Goal: Find specific page/section: Find specific page/section

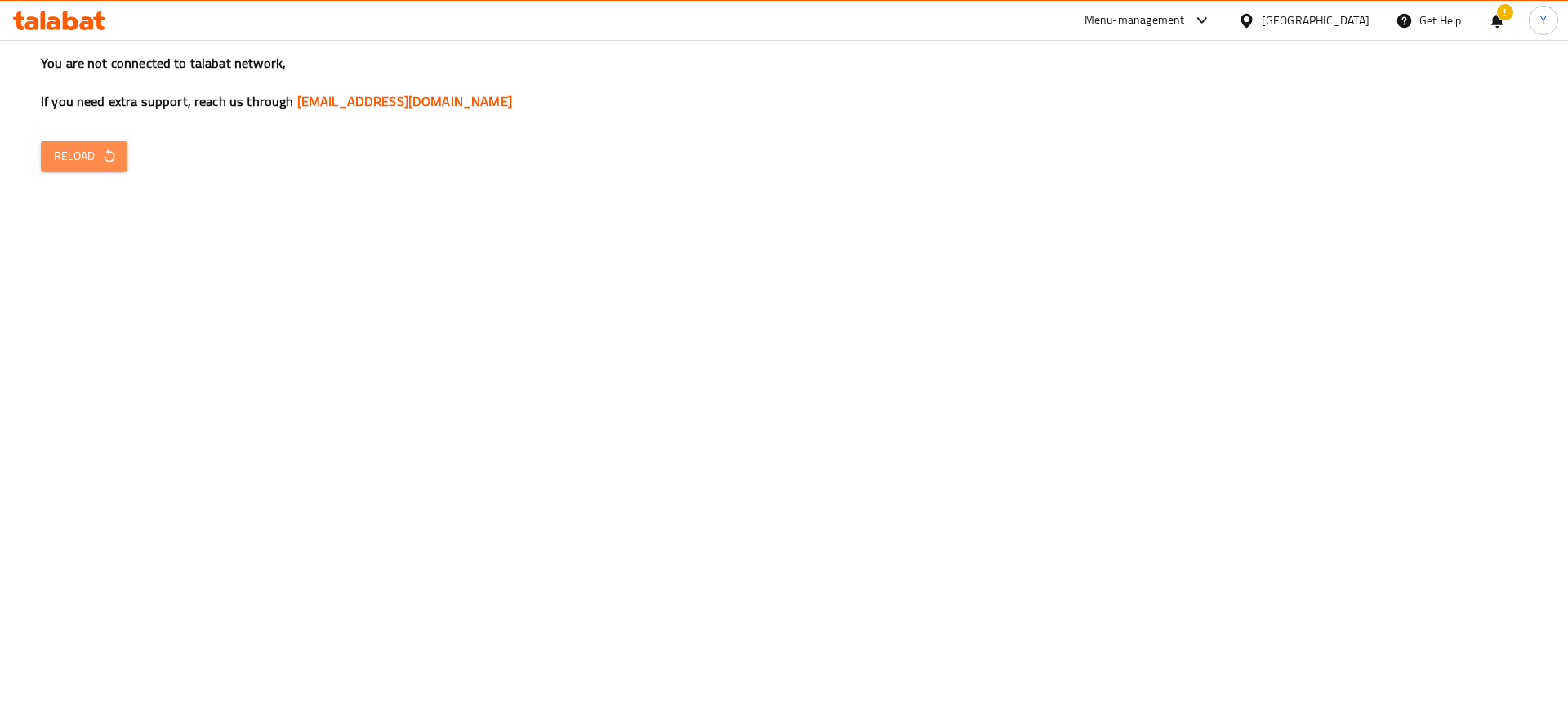
click at [113, 158] on icon "button" at bounding box center [108, 155] width 16 height 16
click at [97, 160] on span "Reload" at bounding box center [84, 157] width 61 height 21
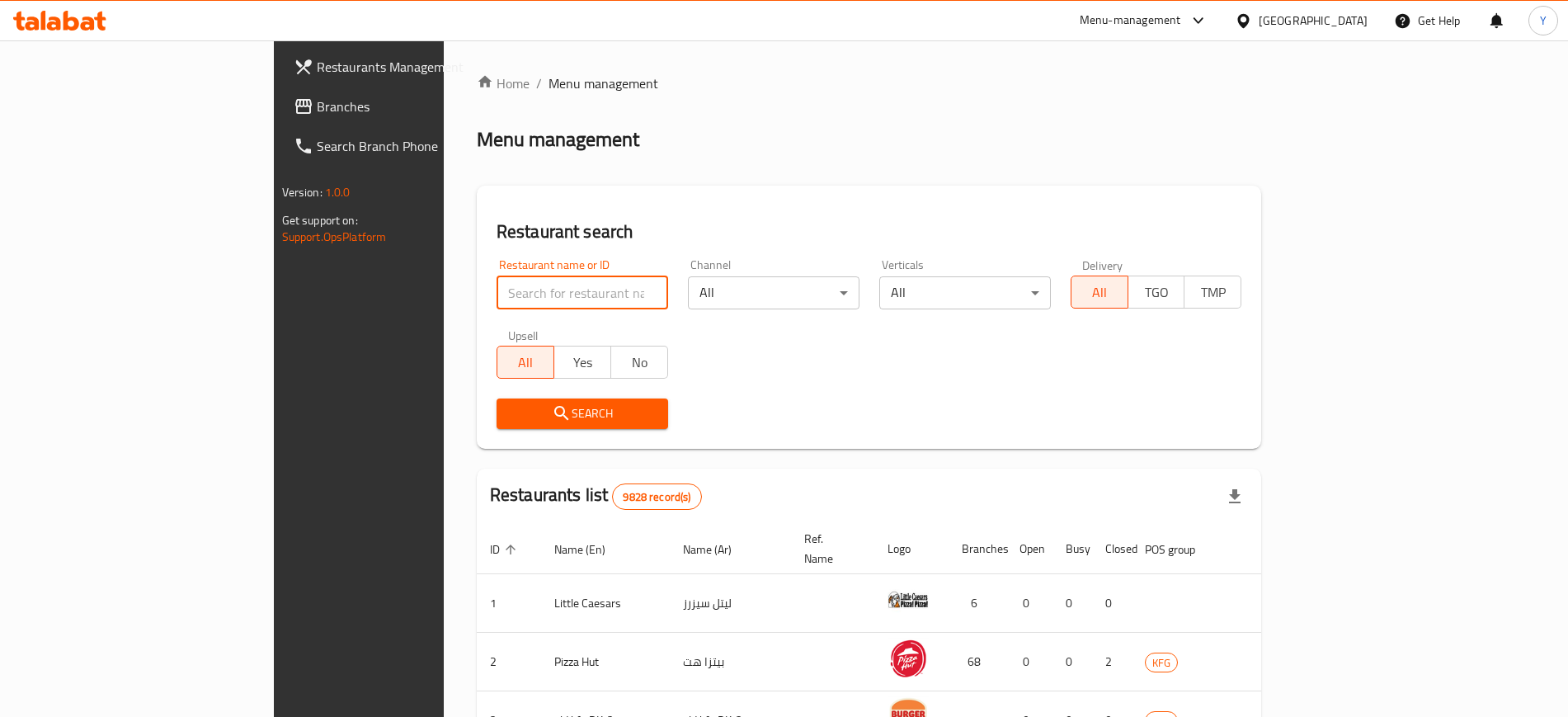
click at [497, 293] on input "search" at bounding box center [583, 292] width 172 height 33
type input "a"
click button "Search" at bounding box center [583, 414] width 172 height 30
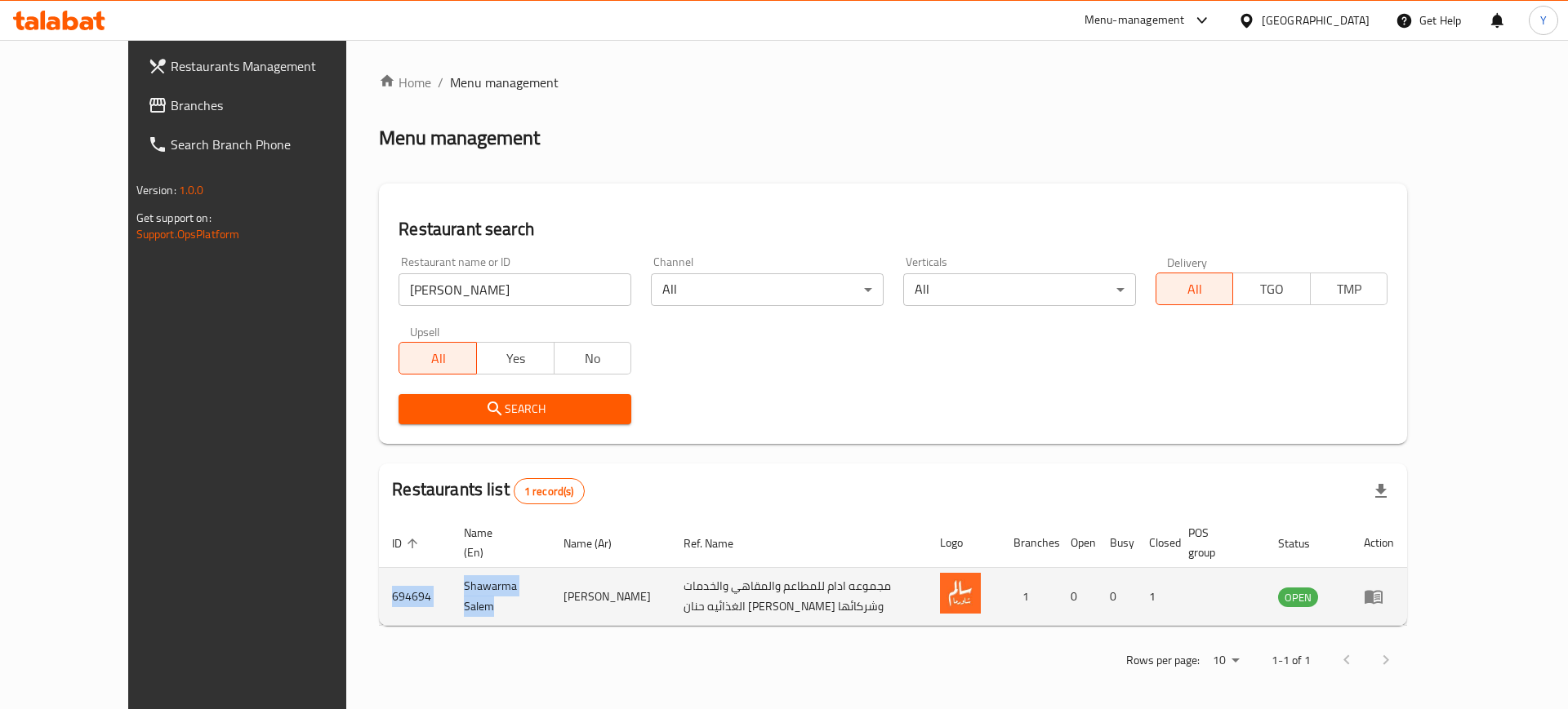
drag, startPoint x: 305, startPoint y: 583, endPoint x: 465, endPoint y: 583, distance: 160.0
click at [465, 583] on tr "694694 Shawarma Salem شاورما سالم مجموعه ادام للمطاعم والمقاهي والخدمات الغذائي…" at bounding box center [892, 597] width 1028 height 58
copy tr "694694 Shawarma Salem"
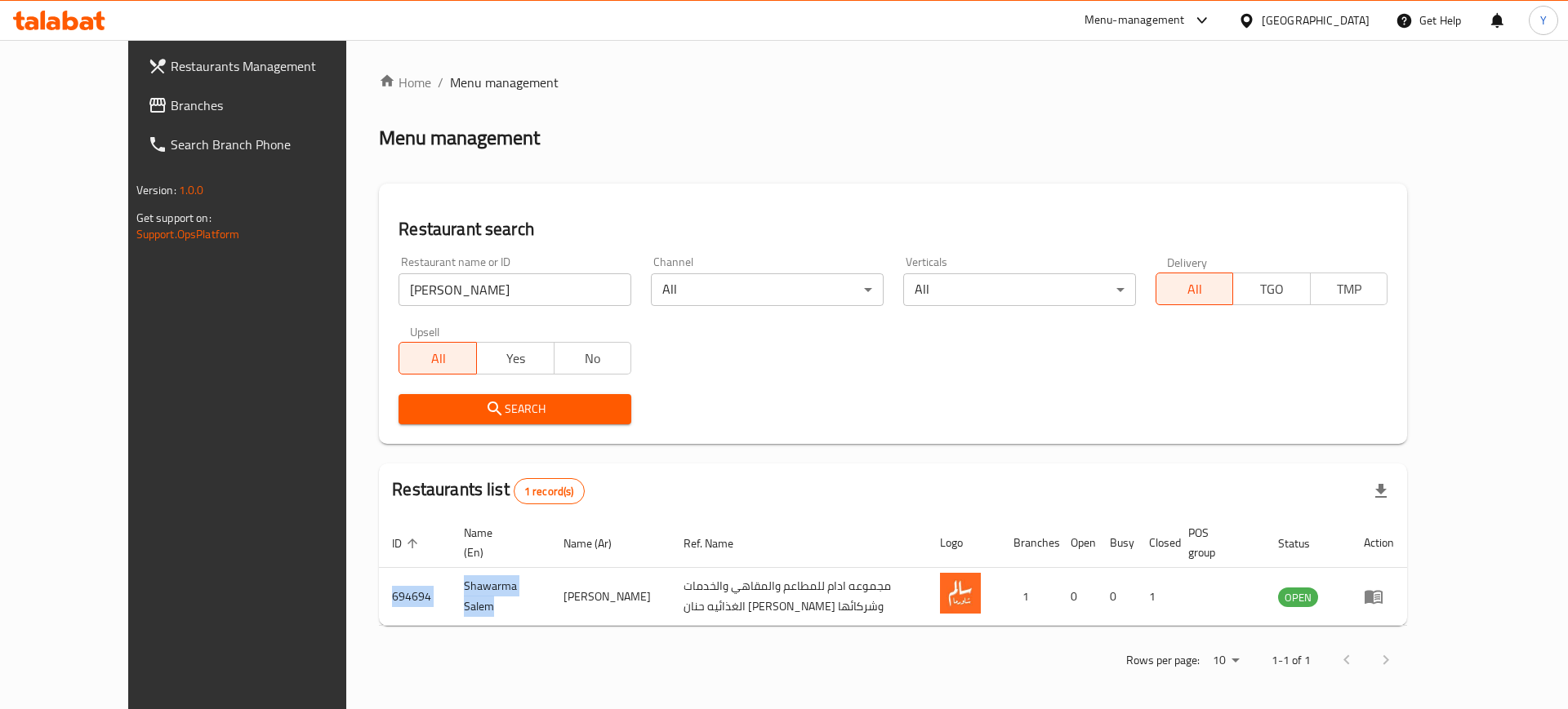
copy tr "694694 Shawarma Salem"
click at [544, 301] on input "شاورما سالم" at bounding box center [514, 289] width 232 height 33
type input "واحد عالفحم"
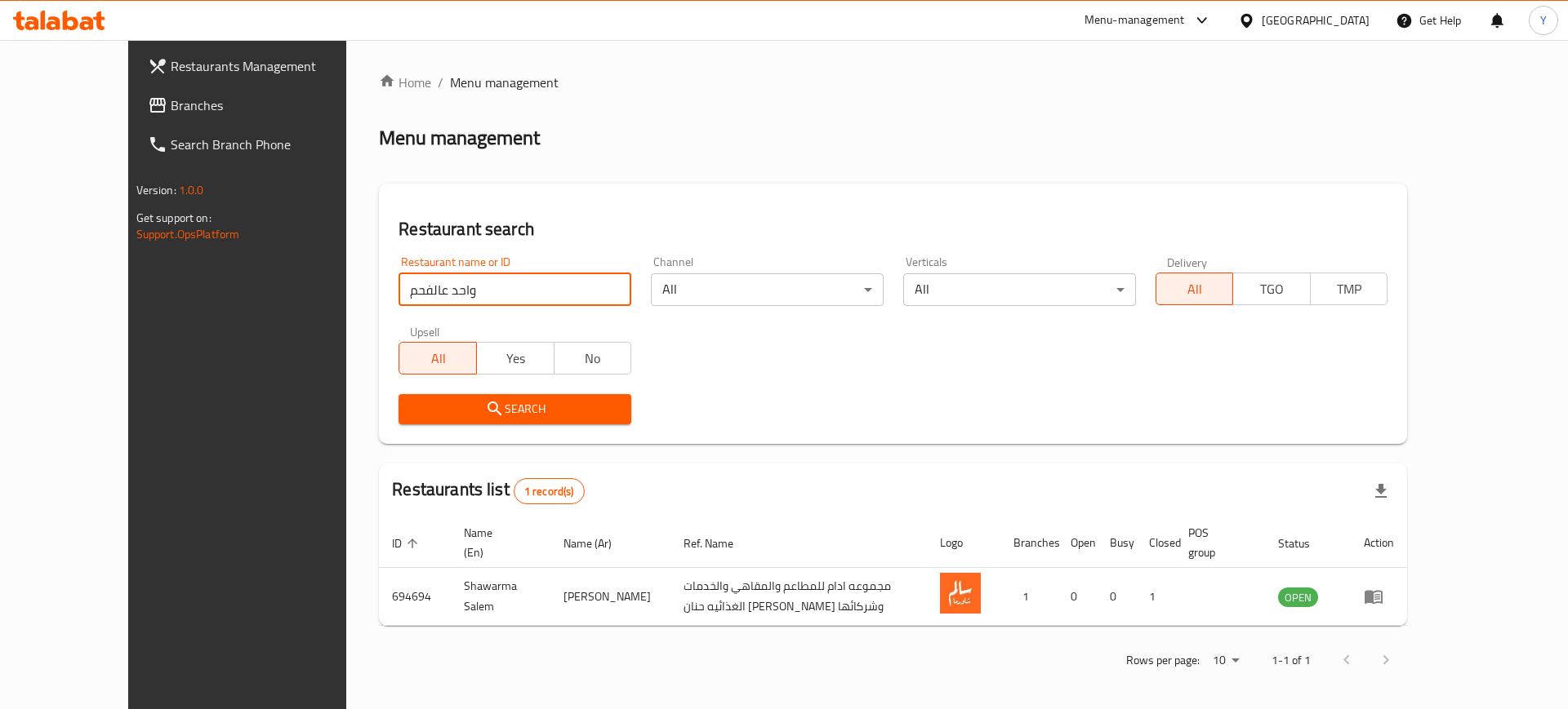
click button "Search" at bounding box center [514, 410] width 232 height 30
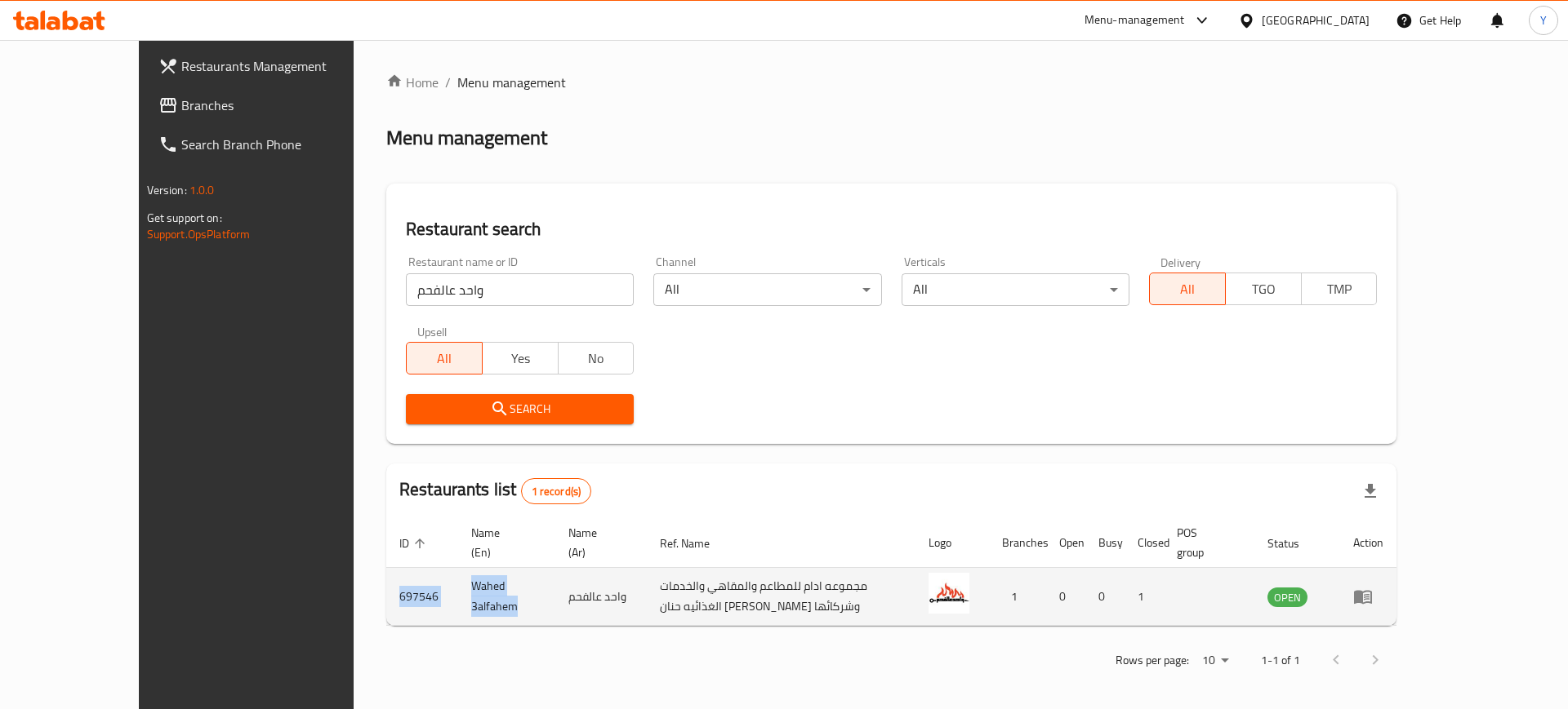
drag, startPoint x: 470, startPoint y: 576, endPoint x: 304, endPoint y: 582, distance: 166.1
click at [386, 582] on tr "697546 Wahed 3alfahem واحد عالفحم مجموعه ادام للمطاعم والمقاهي والخدمات الغذائي…" at bounding box center [891, 597] width 1010 height 58
copy tr "697546 Wahed 3alfahem"
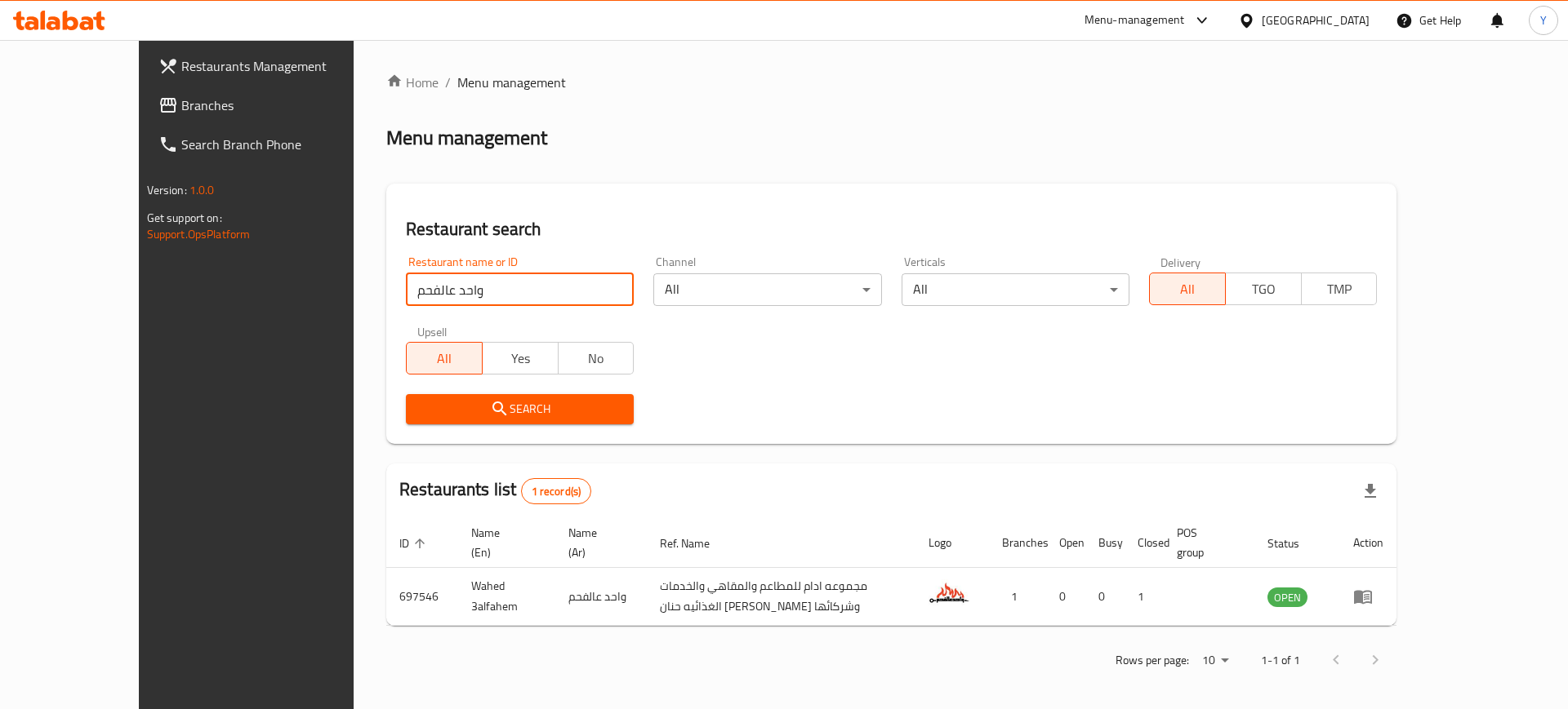
click at [484, 293] on input "واحد عالفحم" at bounding box center [520, 289] width 228 height 33
type input "كاري كوين"
click button "Search" at bounding box center [520, 410] width 228 height 30
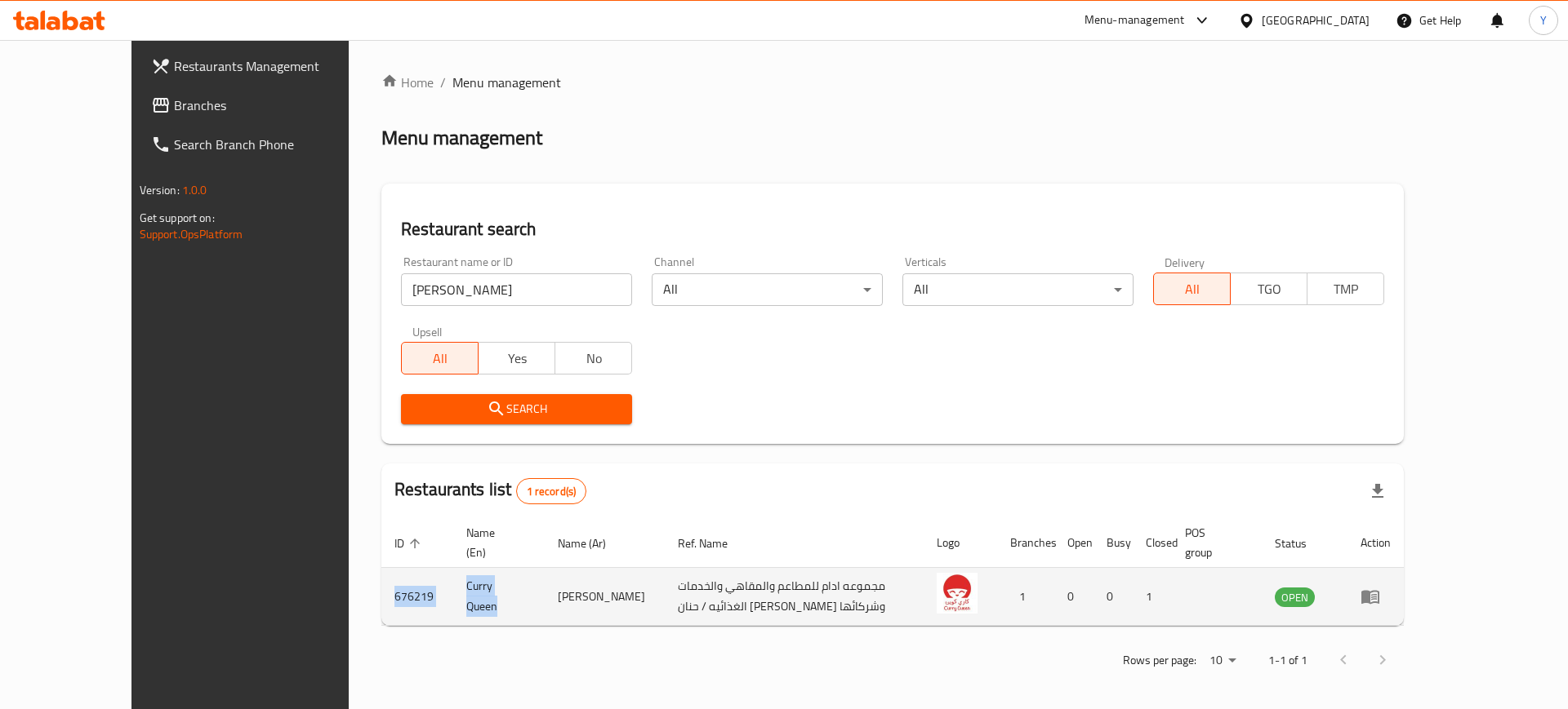
drag, startPoint x: 443, startPoint y: 567, endPoint x: 308, endPoint y: 567, distance: 135.0
click at [382, 568] on tr "676219 Curry Queen كاري كوين مجموعه ادام للمطاعم والمقاهي والخدمات الغذائيه / ح…" at bounding box center [892, 597] width 1022 height 58
copy tr "676219 Curry Queen"
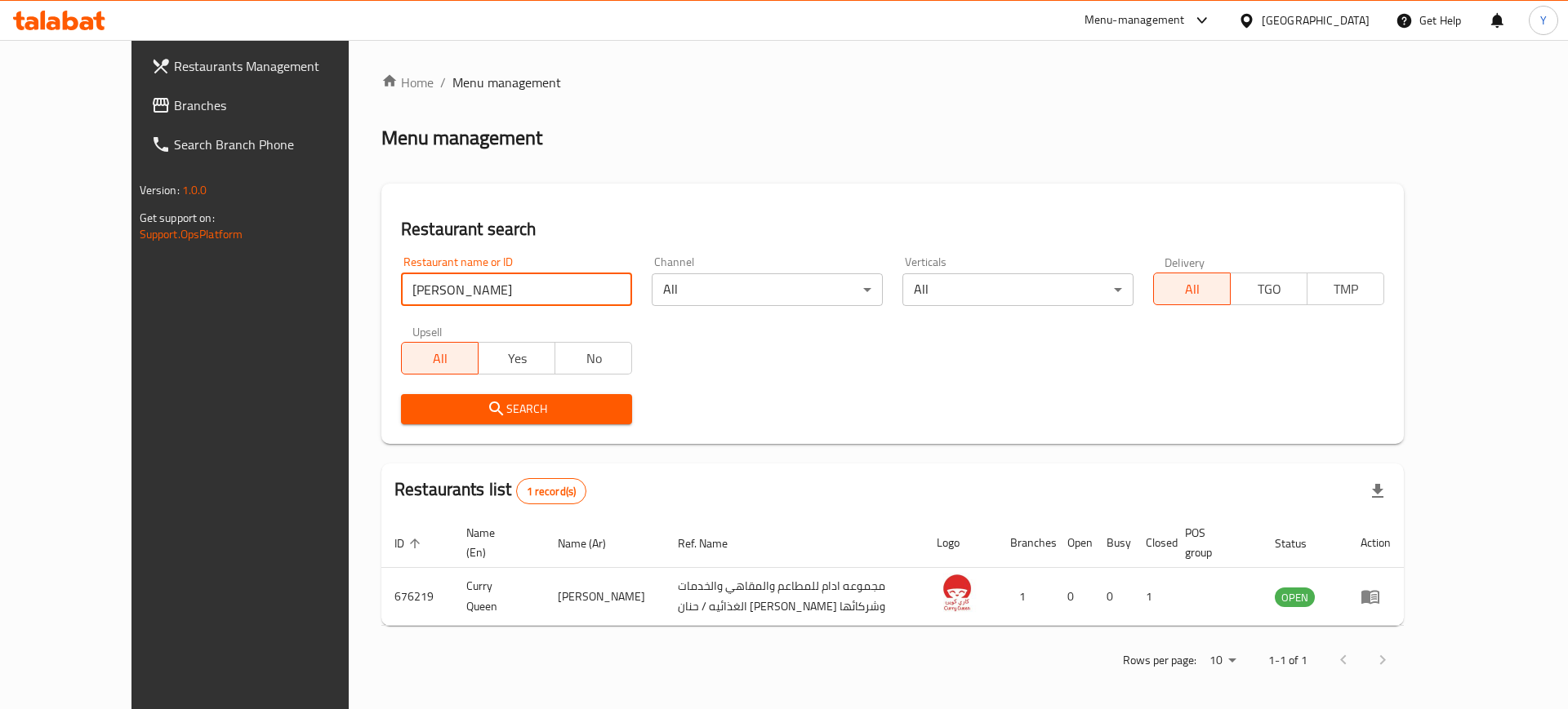
click at [448, 294] on input "كاري كوين" at bounding box center [517, 289] width 231 height 33
type input "h"
click at [406, 294] on input "search" at bounding box center [517, 289] width 231 height 33
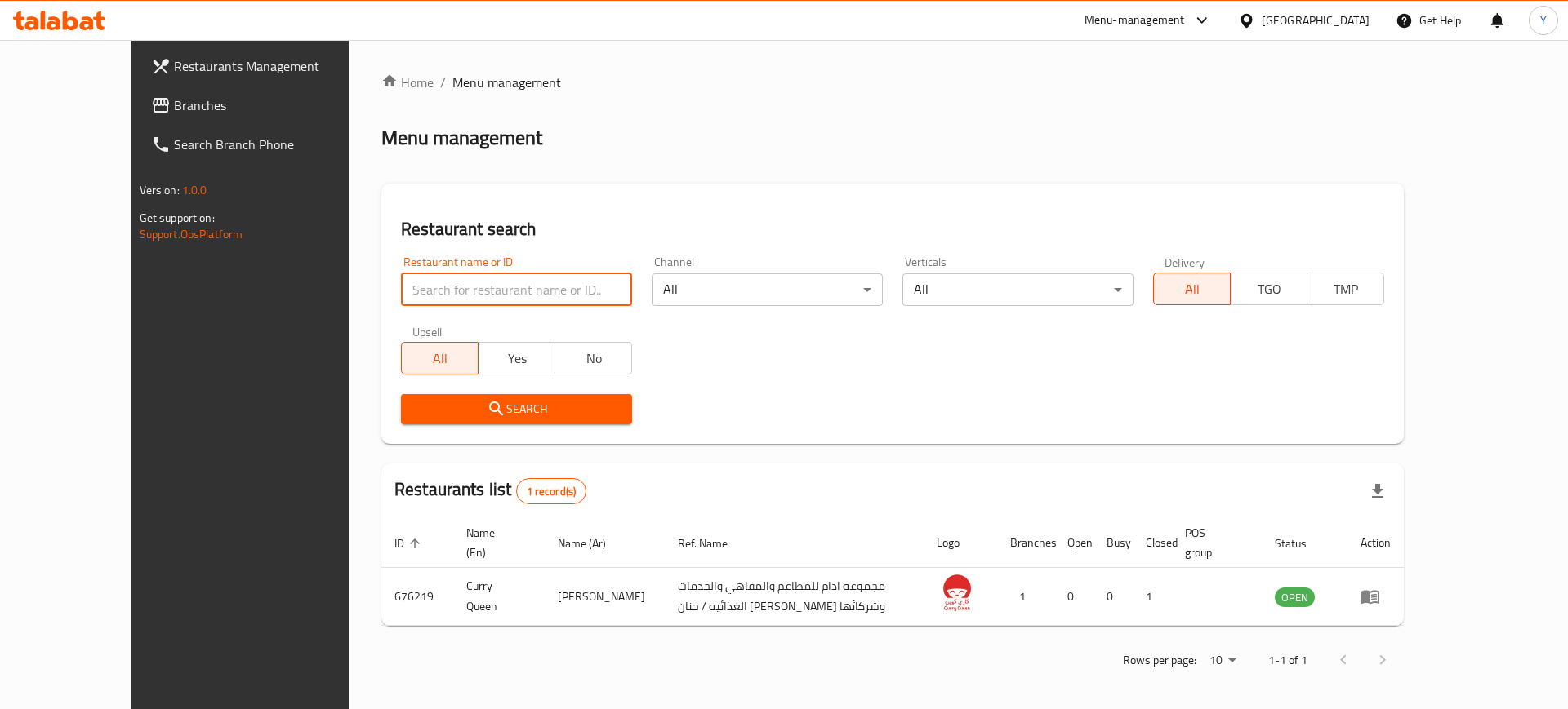
type input "l"
click at [427, 283] on input "search" at bounding box center [517, 289] width 231 height 33
type input "ن"
click button "Search" at bounding box center [517, 410] width 231 height 30
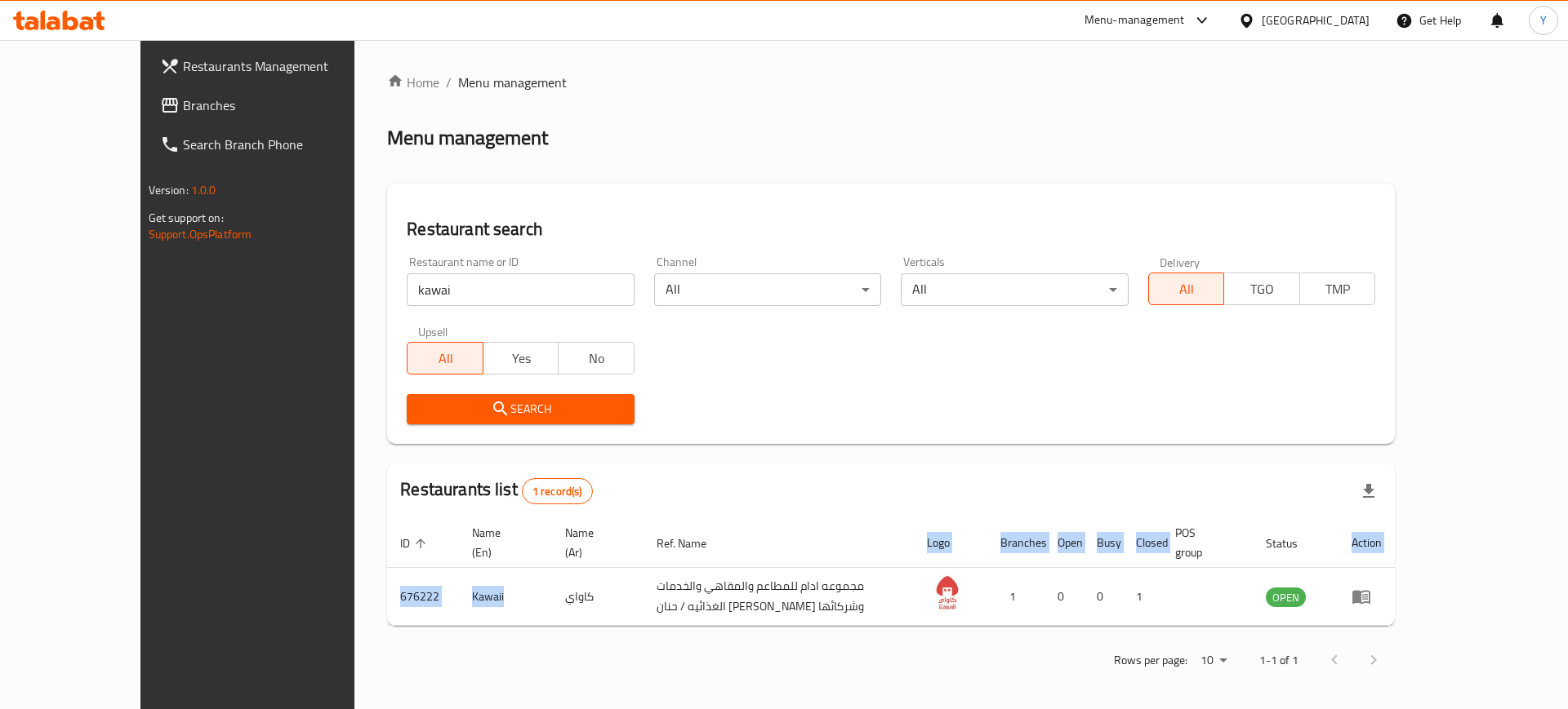
drag, startPoint x: 427, startPoint y: 577, endPoint x: 293, endPoint y: 566, distance: 134.5
click at [355, 566] on div "Home / Menu management Menu management Restaurant search Restaurant name or ID …" at bounding box center [891, 377] width 1073 height 674
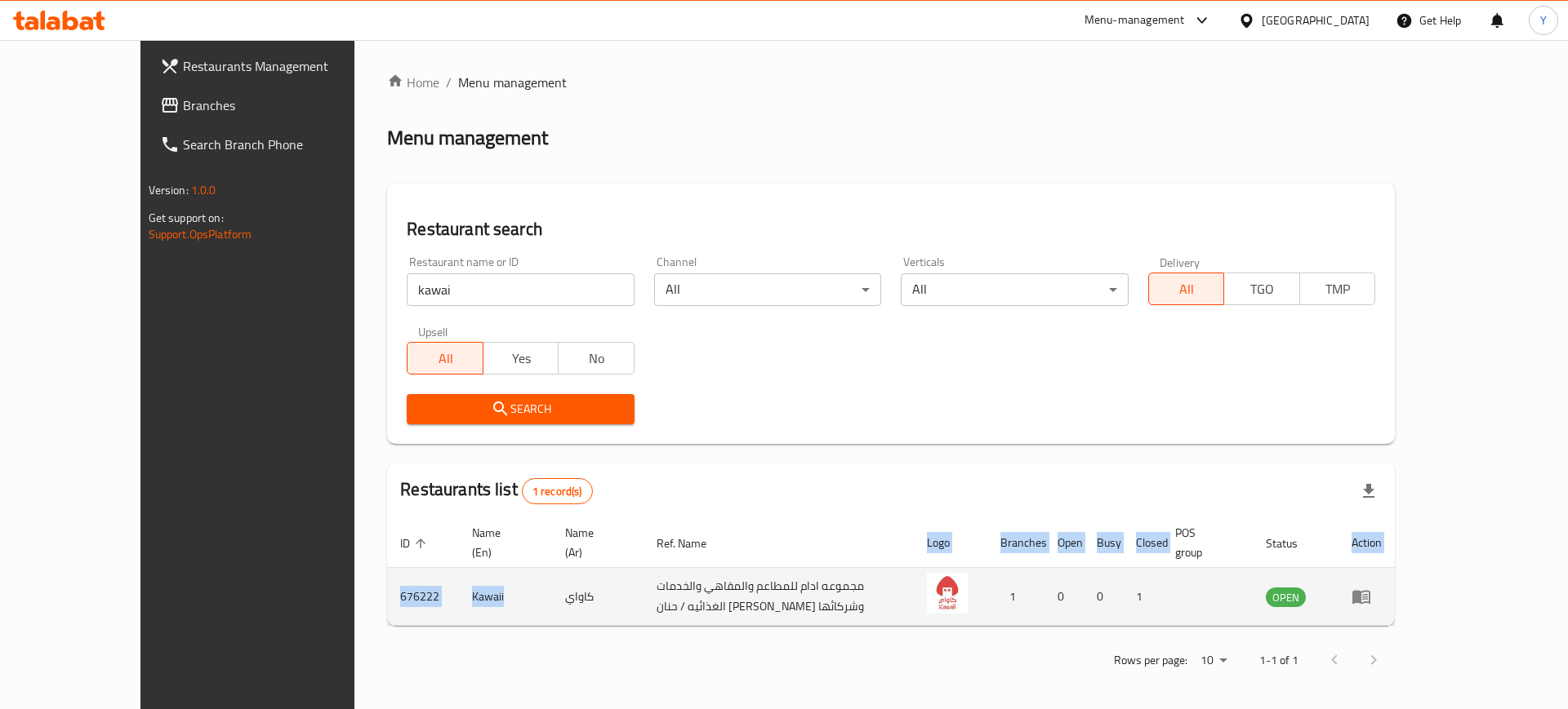
click at [387, 571] on td "676222" at bounding box center [423, 597] width 72 height 58
drag, startPoint x: 303, startPoint y: 571, endPoint x: 392, endPoint y: 589, distance: 90.8
click at [392, 589] on tr "676222 Kawaii كاواي مجموعه ادام للمطاعم والمقاهي والخدمات الغذائيه / حنان نوري …" at bounding box center [891, 597] width 1008 height 58
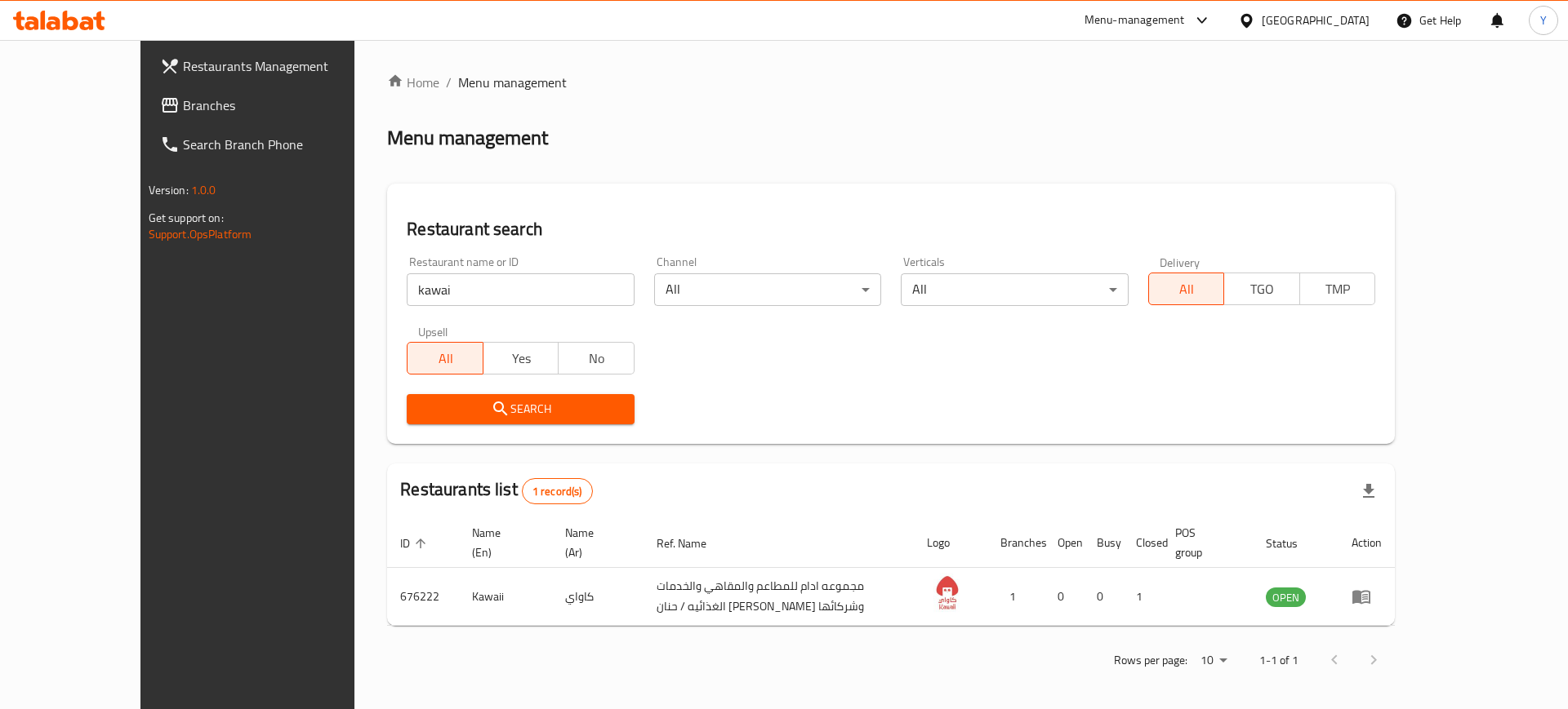
click at [437, 299] on input "kawai" at bounding box center [521, 289] width 228 height 33
type input "bento"
click button "Search" at bounding box center [521, 410] width 228 height 30
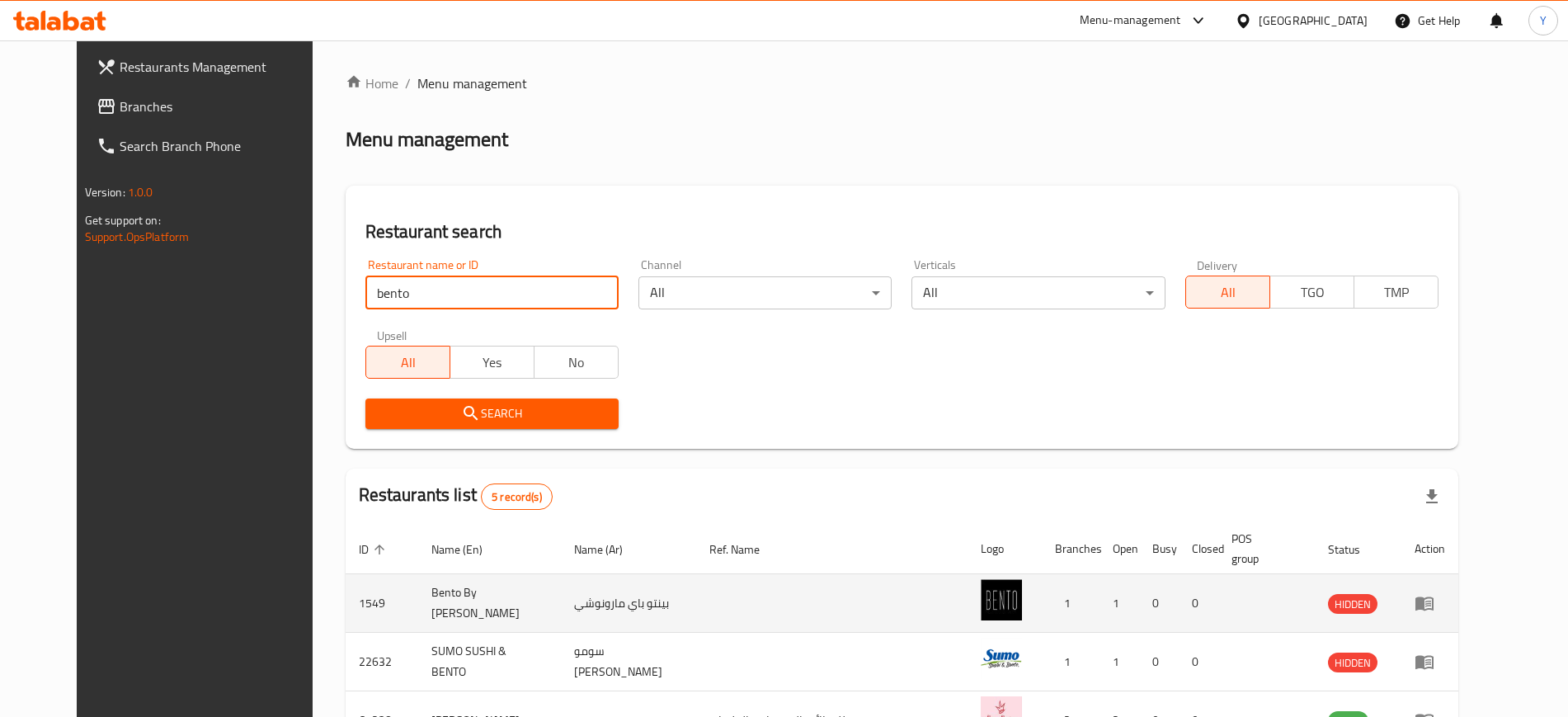
scroll to position [240, 0]
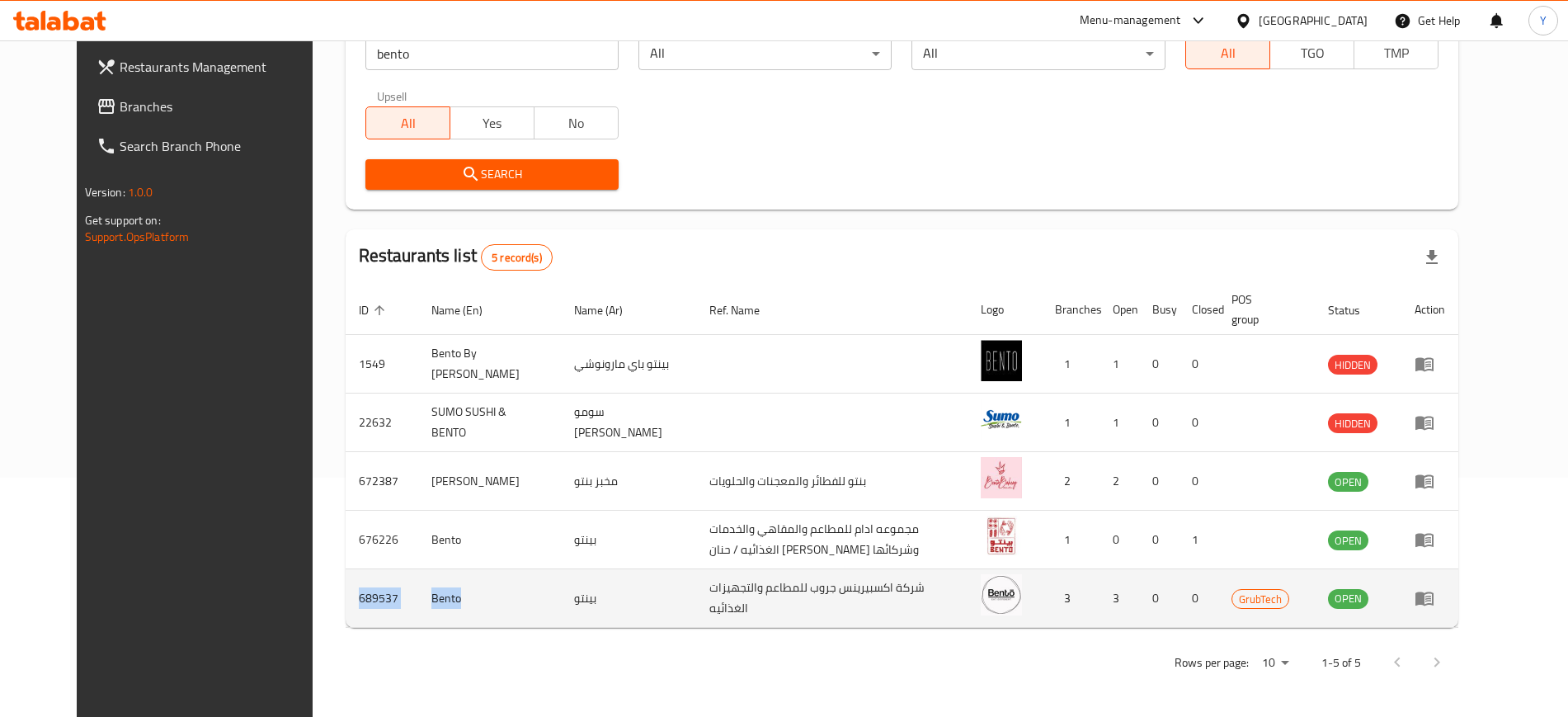
drag, startPoint x: 435, startPoint y: 610, endPoint x: 300, endPoint y: 603, distance: 135.2
click at [346, 603] on tr "689537 Bento بينتو شركة اكسبيرينس جروب للمطاعم والتجهيزات الغذائيه 3 3 0 0 Grub…" at bounding box center [902, 599] width 1114 height 58
copy tr "689537 Bento"
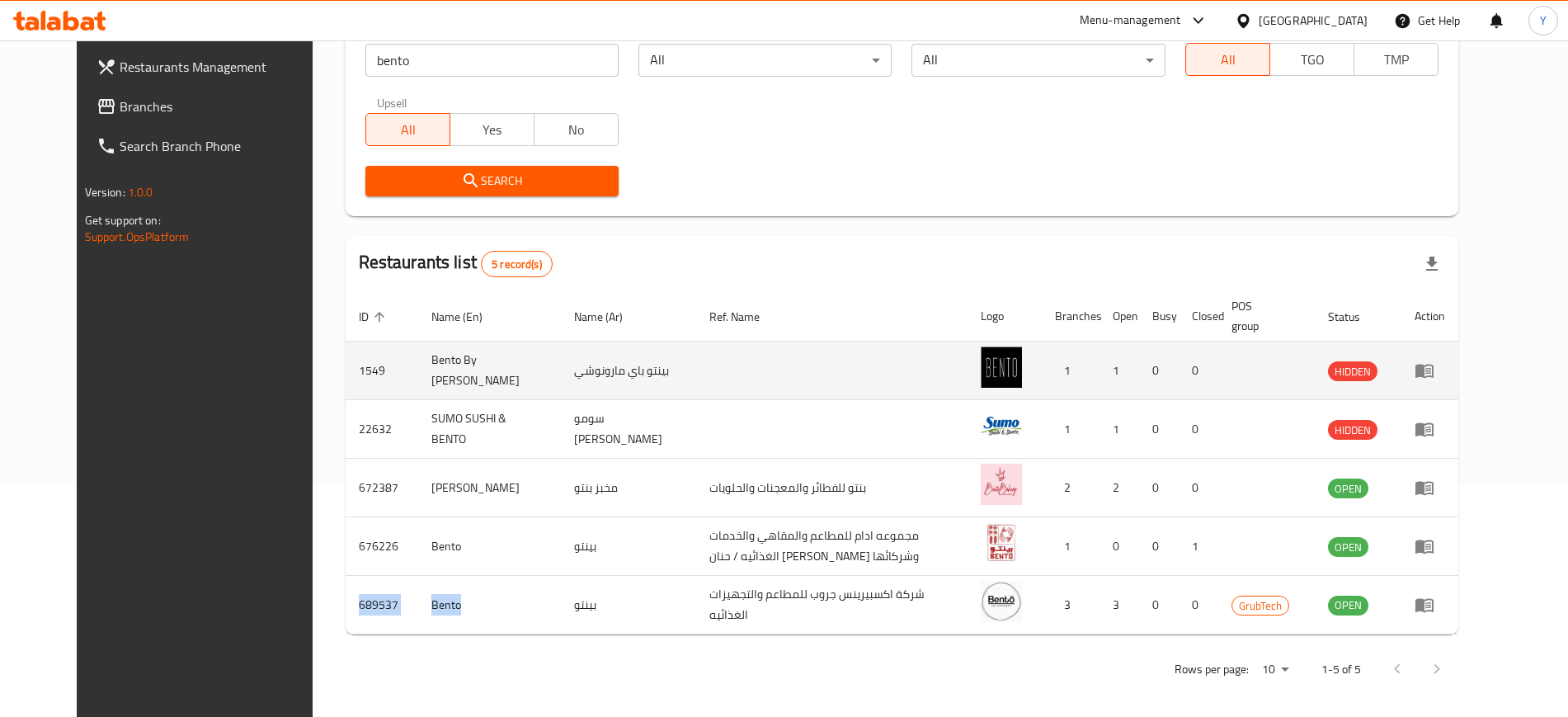
scroll to position [225, 0]
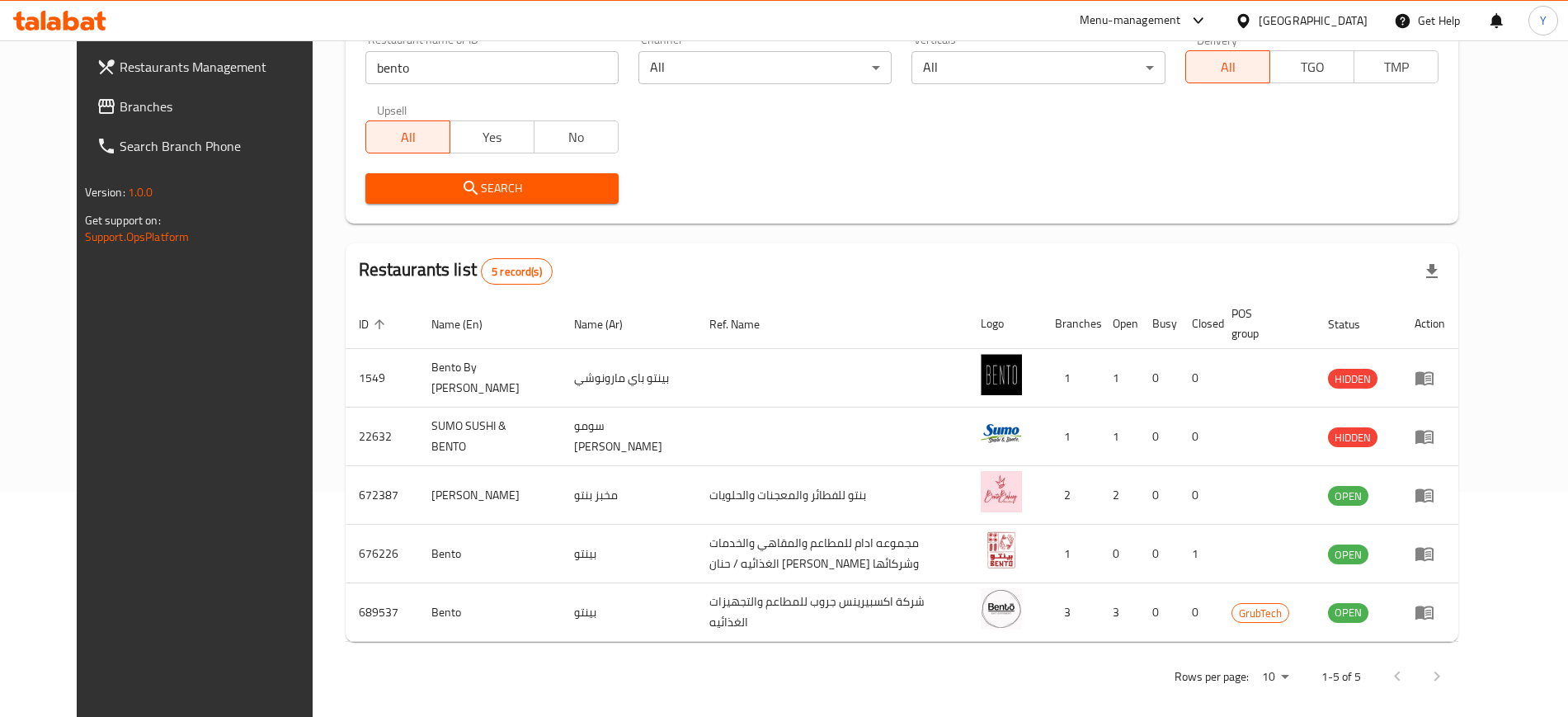
click at [739, 233] on div "Home / Menu management Menu management Restaurant search Restaurant name or ID …" at bounding box center [902, 273] width 1114 height 850
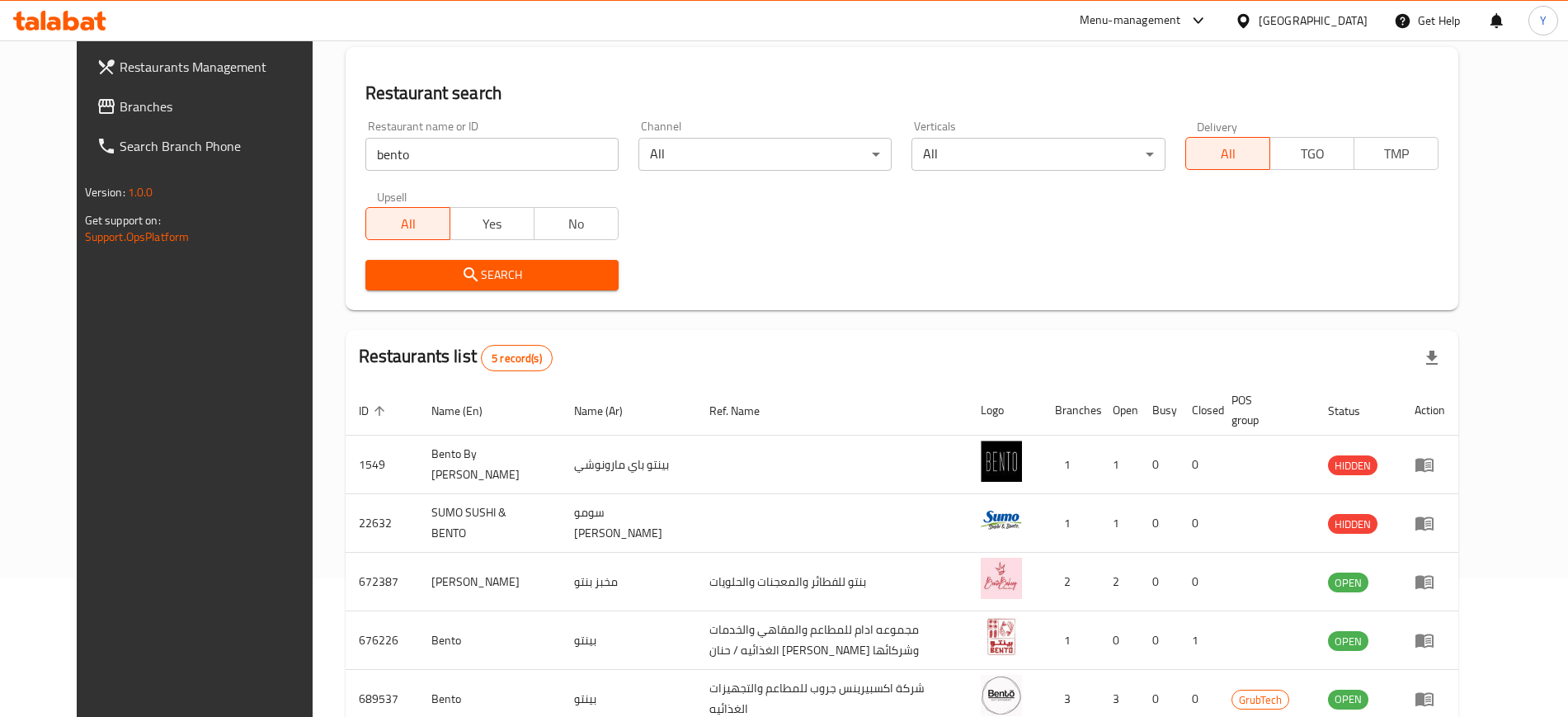
scroll to position [0, 0]
